Goal: Task Accomplishment & Management: Manage account settings

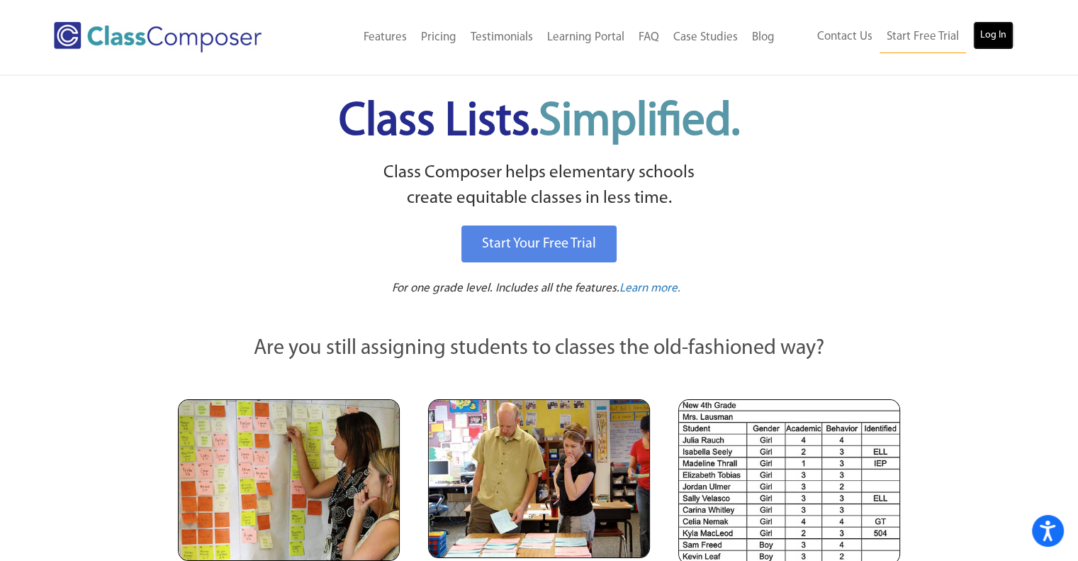
click at [981, 30] on link "Log In" at bounding box center [993, 35] width 40 height 28
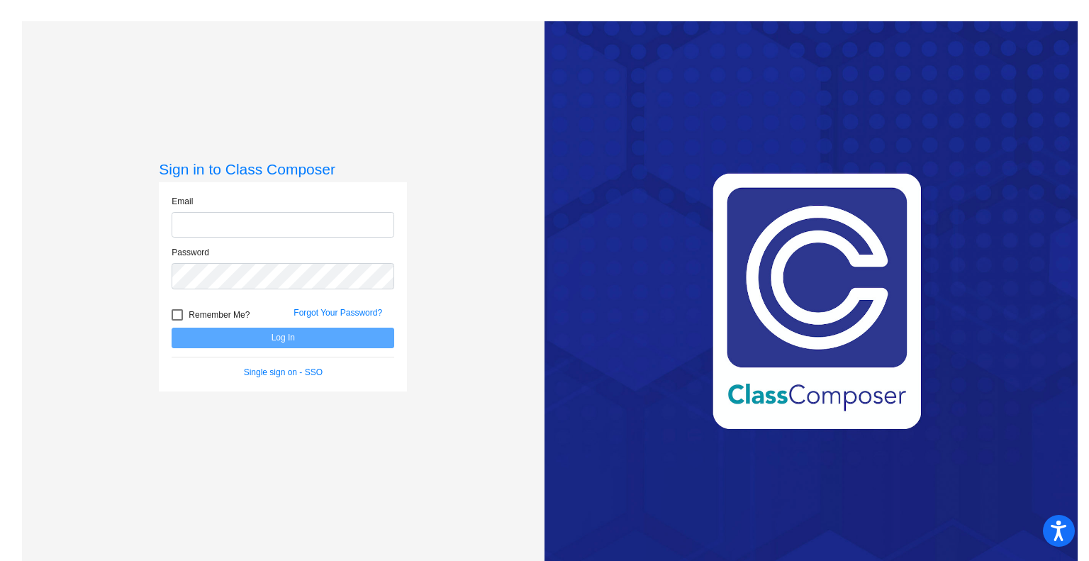
click at [280, 230] on input "email" at bounding box center [283, 225] width 223 height 26
type input "c.breer@komets.k12.mn.us"
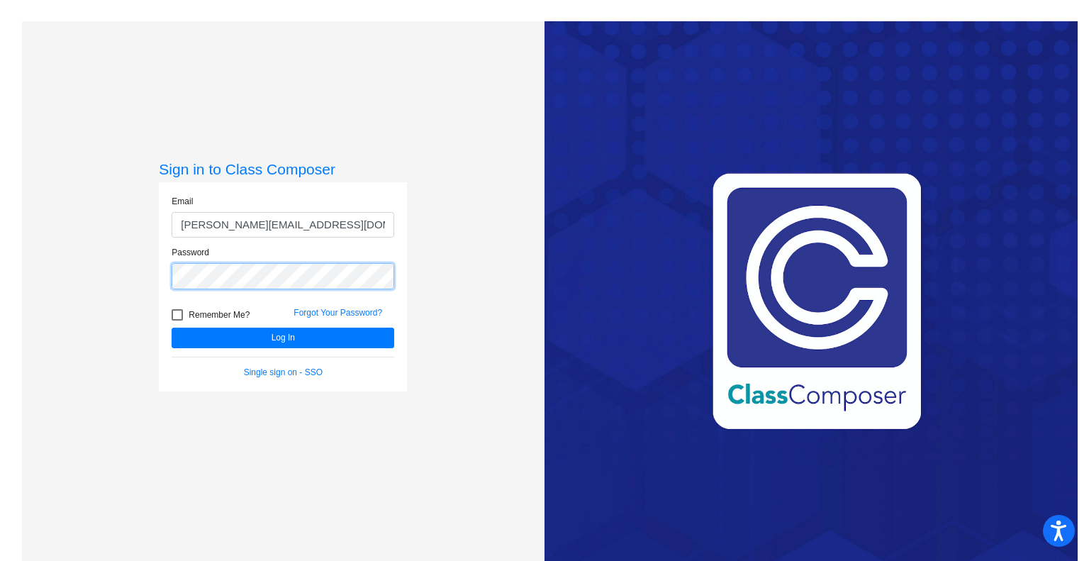
click at [172, 327] on button "Log In" at bounding box center [283, 337] width 223 height 21
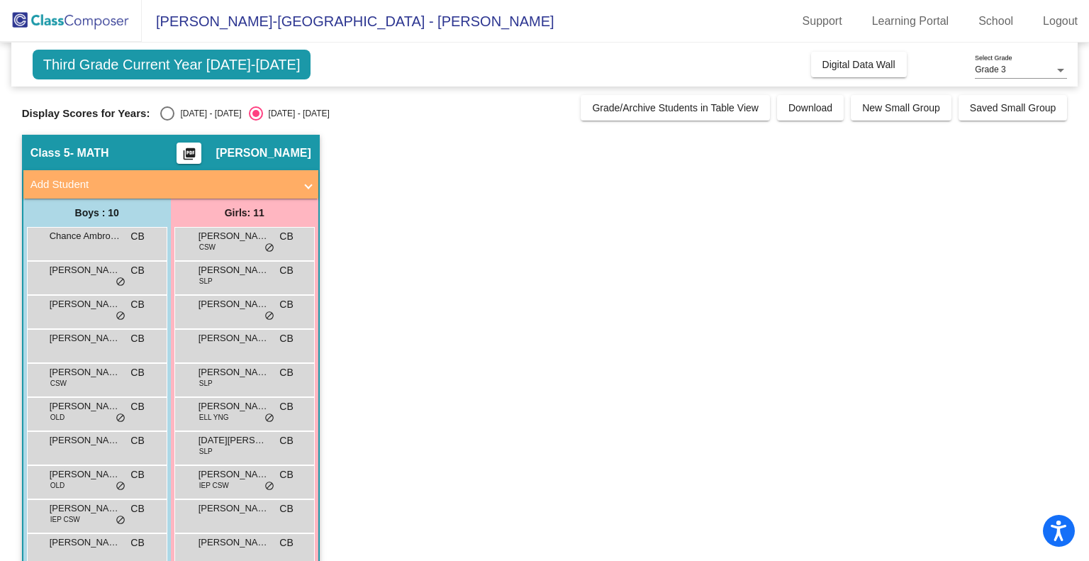
click at [170, 111] on div "Select an option" at bounding box center [167, 113] width 14 height 14
click at [167, 120] on input "2024 - 2025" at bounding box center [167, 120] width 1 height 1
radio input "true"
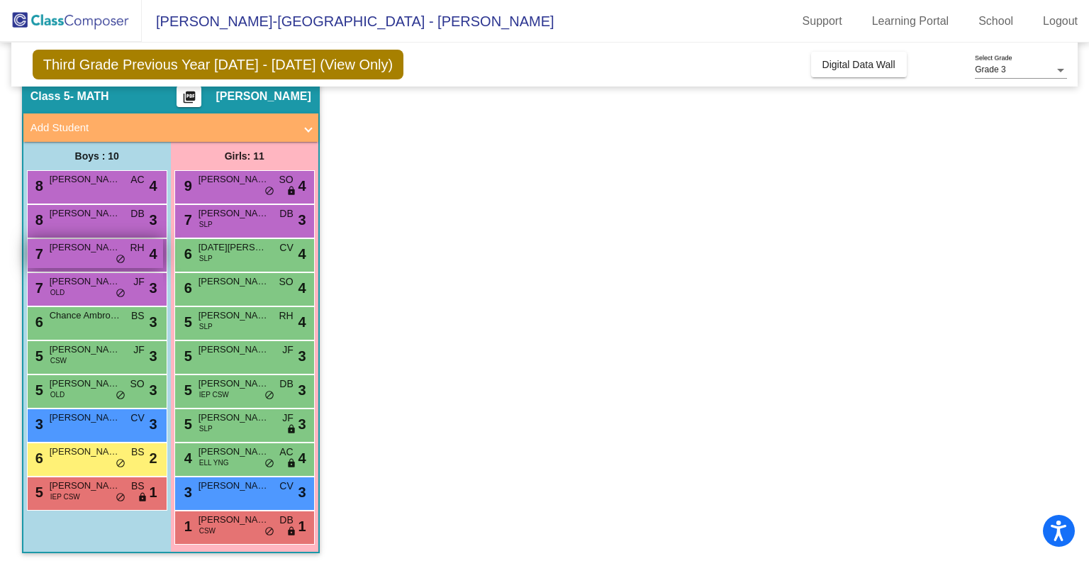
scroll to position [62, 0]
